Goal: Information Seeking & Learning: Learn about a topic

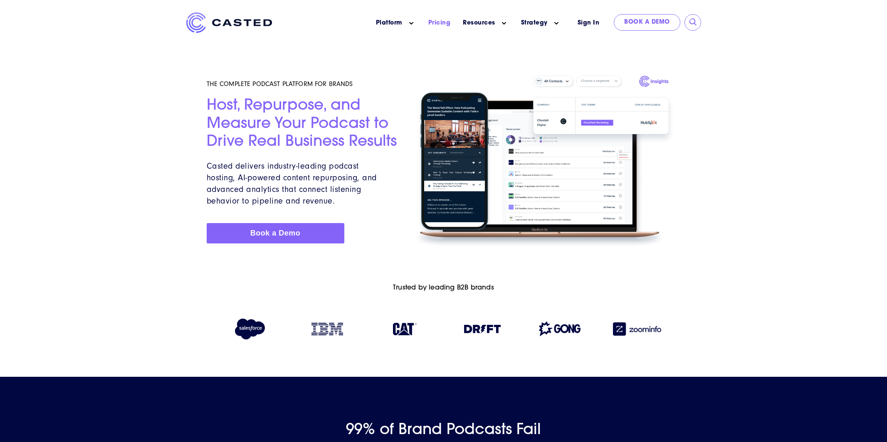
click at [434, 22] on link "Pricing" at bounding box center [439, 23] width 22 height 9
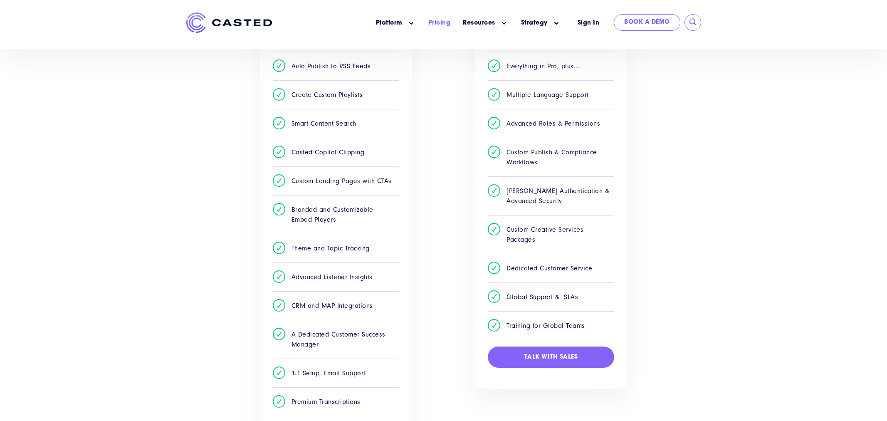
scroll to position [328, 0]
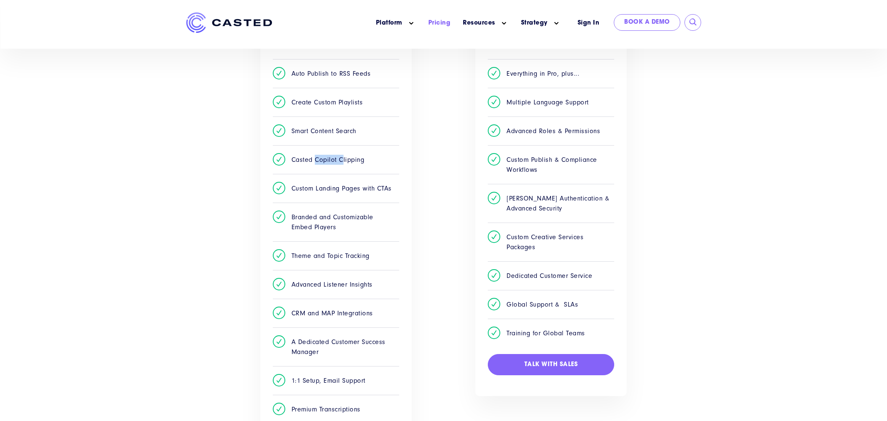
drag, startPoint x: 316, startPoint y: 162, endPoint x: 345, endPoint y: 163, distance: 28.3
click at [345, 163] on li "Casted Copilot Clipping" at bounding box center [336, 159] width 126 height 29
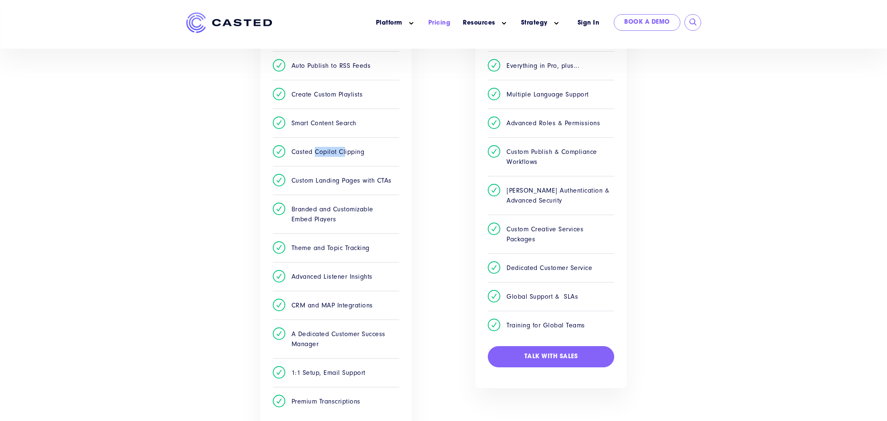
scroll to position [336, 0]
drag, startPoint x: 297, startPoint y: 306, endPoint x: 387, endPoint y: 304, distance: 89.4
click at [387, 304] on li "CRM and MAP Integrations" at bounding box center [336, 304] width 126 height 29
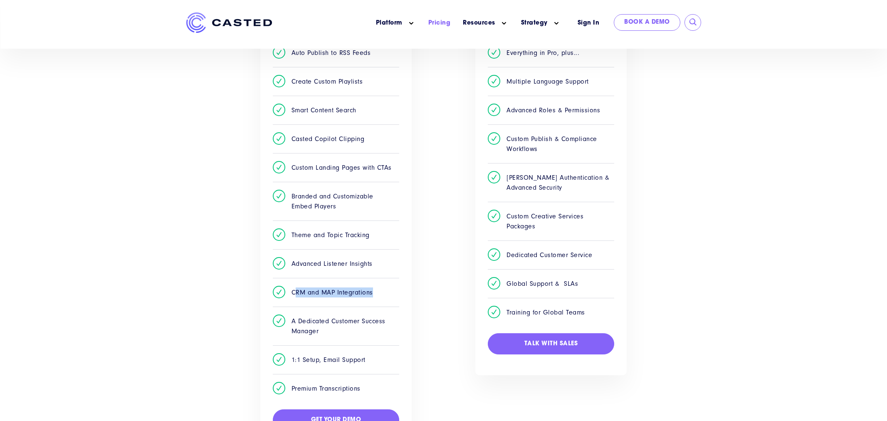
scroll to position [353, 0]
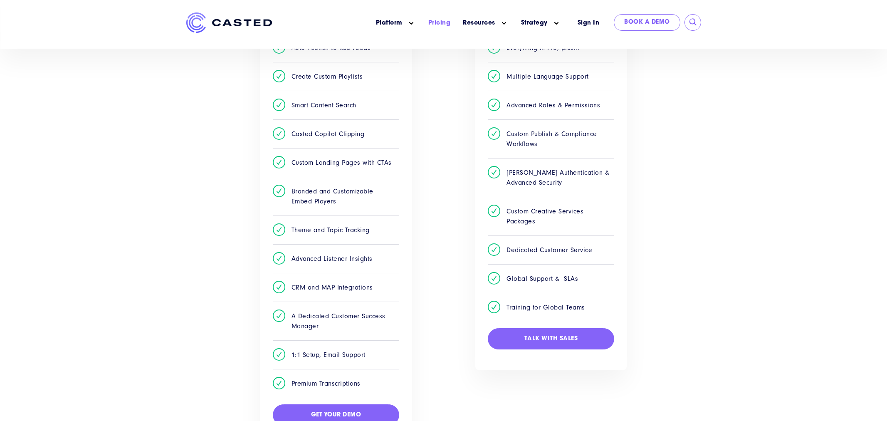
click at [338, 376] on li "Premium Transcriptions" at bounding box center [336, 383] width 126 height 29
click at [333, 382] on li "Premium Transcriptions" at bounding box center [336, 383] width 126 height 29
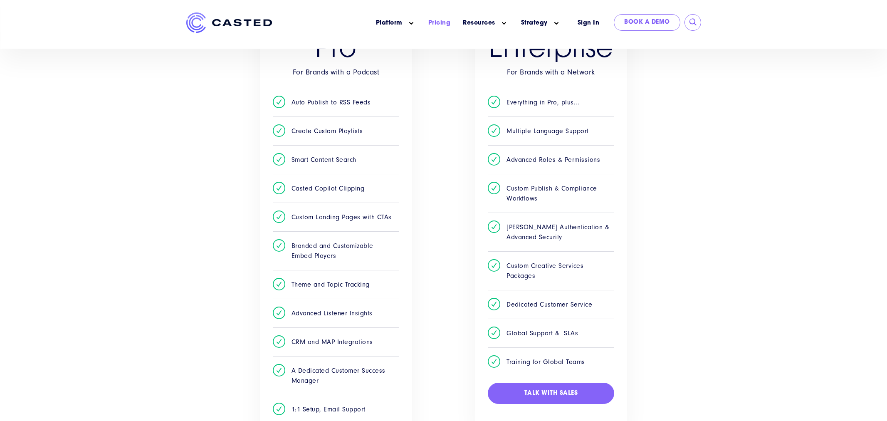
scroll to position [301, 0]
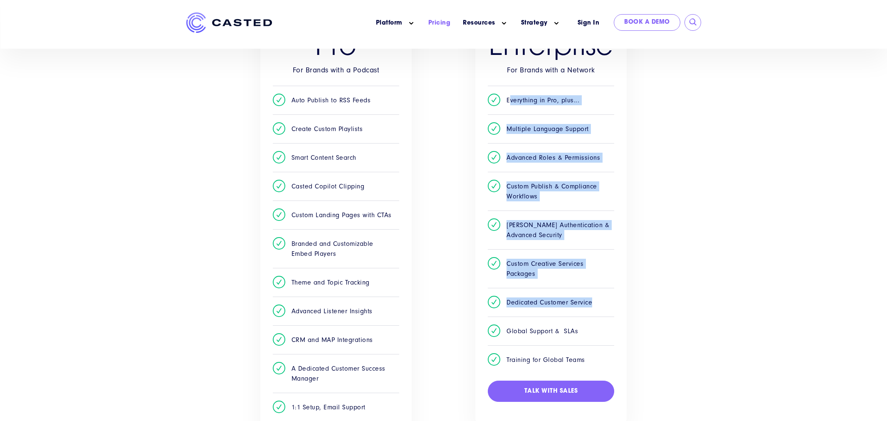
drag, startPoint x: 509, startPoint y: 100, endPoint x: 608, endPoint y: 309, distance: 231.6
click at [606, 310] on ul "Everything in Pro, plus... Multiple Language Support Advanced Roles & Permissio…" at bounding box center [551, 230] width 126 height 288
click at [646, 271] on div "Pro For Brands with a Podcast Auto Publish to RSS Feeds Create Custom Playlists…" at bounding box center [444, 249] width 484 height 512
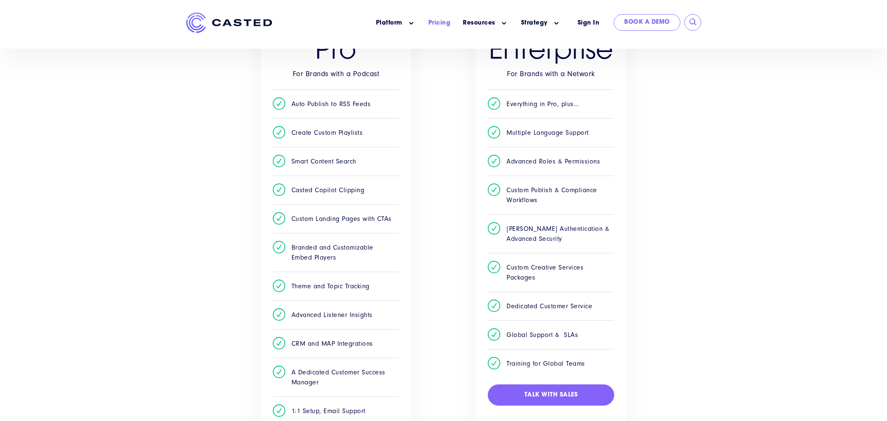
scroll to position [297, 0]
drag, startPoint x: 512, startPoint y: 189, endPoint x: 545, endPoint y: 204, distance: 35.9
click at [545, 204] on li "Custom Publish & Compliance Workflows" at bounding box center [551, 195] width 126 height 39
click at [567, 203] on li "Custom Publish & Compliance Workflows" at bounding box center [551, 195] width 126 height 39
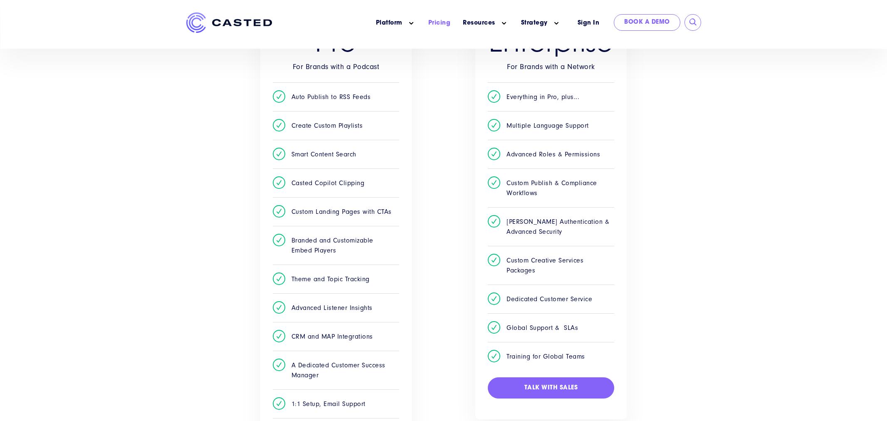
scroll to position [305, 0]
drag, startPoint x: 508, startPoint y: 221, endPoint x: 546, endPoint y: 232, distance: 39.0
click at [546, 232] on li "SAML Authentication & Advanced Security" at bounding box center [551, 225] width 126 height 39
click at [550, 229] on li "SAML Authentication & Advanced Security" at bounding box center [551, 225] width 126 height 39
drag, startPoint x: 508, startPoint y: 258, endPoint x: 553, endPoint y: 265, distance: 45.9
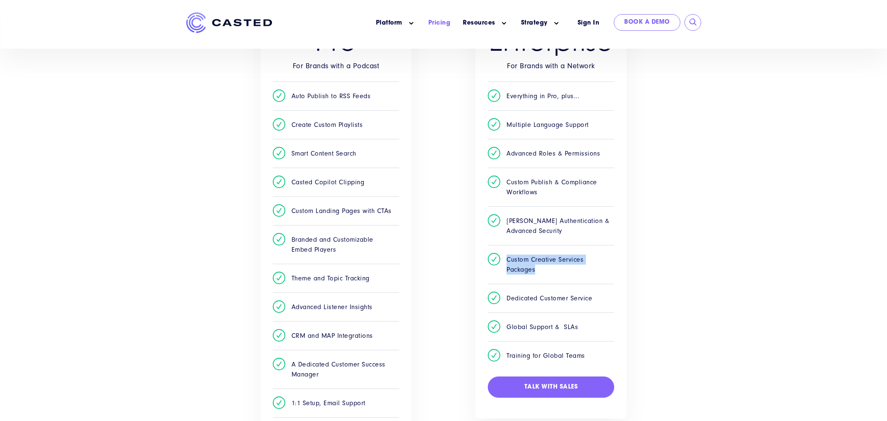
click at [553, 265] on li "Custom Creative Services Packages" at bounding box center [551, 264] width 126 height 39
click at [556, 269] on li "Custom Creative Services Packages" at bounding box center [551, 264] width 126 height 39
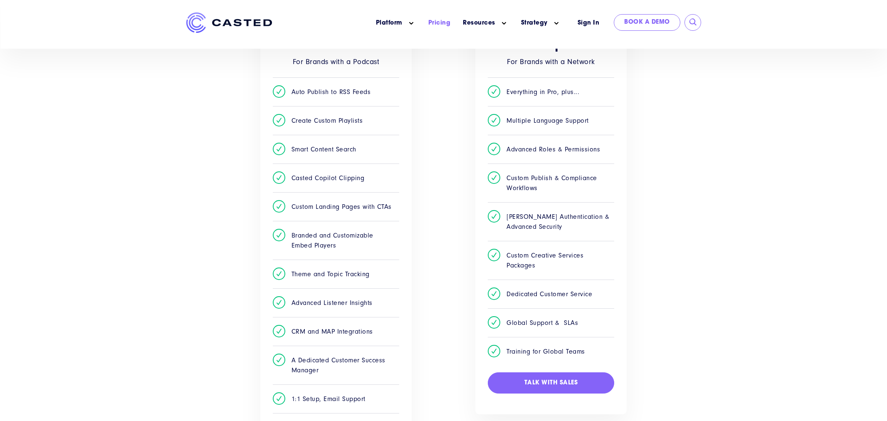
click at [519, 294] on li "Dedicated Customer Service" at bounding box center [551, 293] width 126 height 29
click at [529, 317] on li "Global Support & SLAs" at bounding box center [551, 322] width 126 height 29
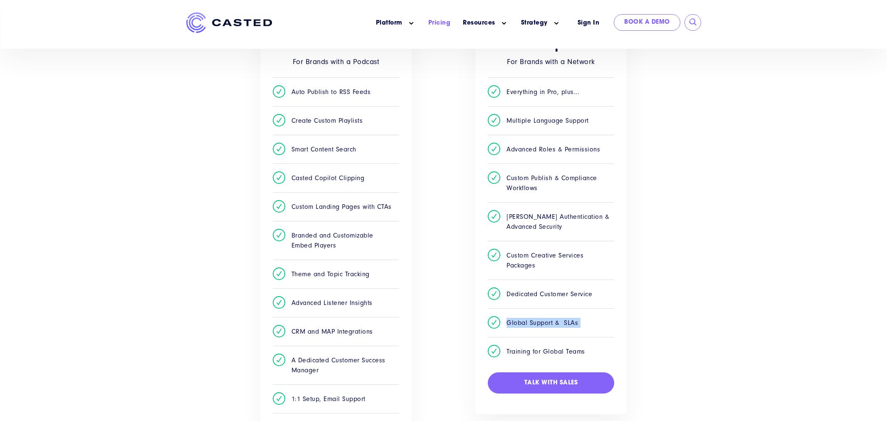
click at [529, 317] on li "Global Support & SLAs" at bounding box center [551, 322] width 126 height 29
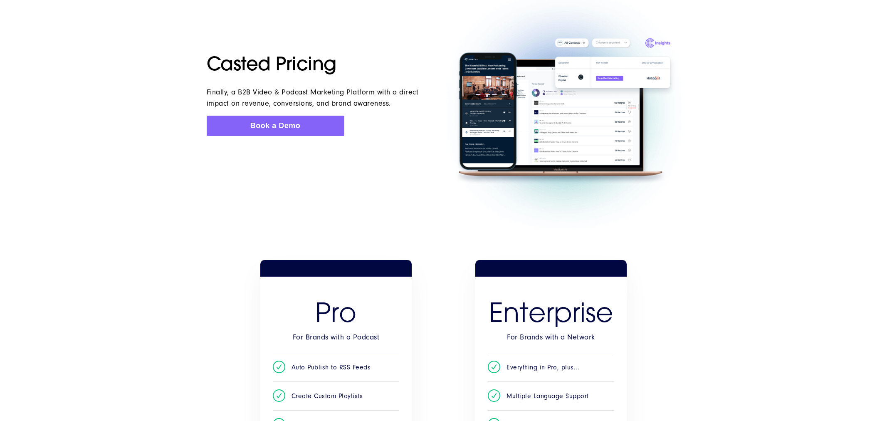
scroll to position [0, 0]
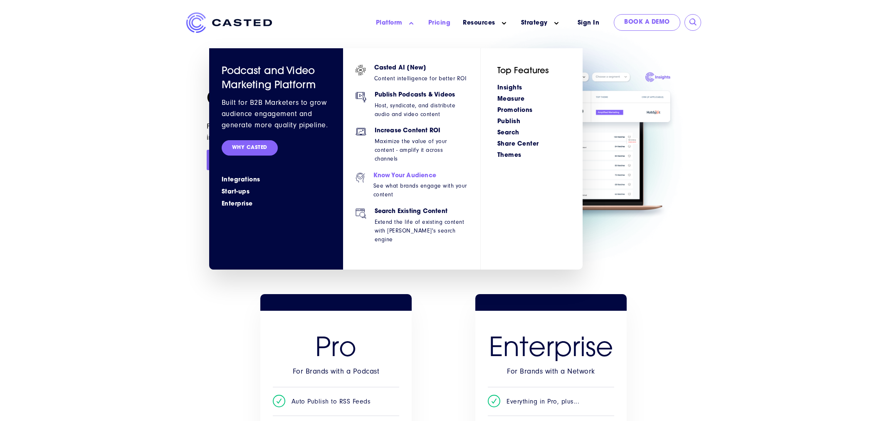
click at [390, 173] on h6 "Know Your Audience" at bounding box center [420, 176] width 94 height 7
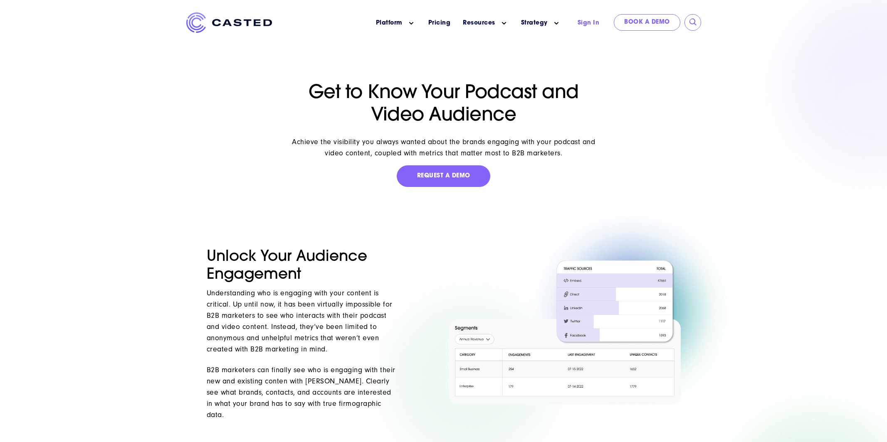
click at [588, 22] on link "Sign In" at bounding box center [588, 23] width 43 height 18
